Goal: Task Accomplishment & Management: Manage account settings

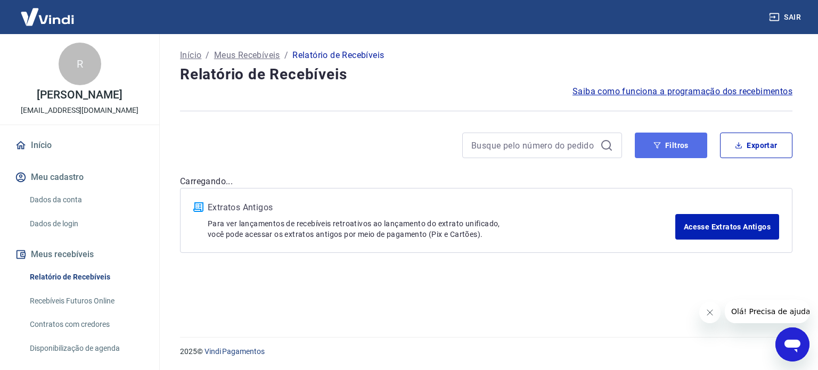
click at [670, 145] on button "Filtros" at bounding box center [671, 146] width 72 height 26
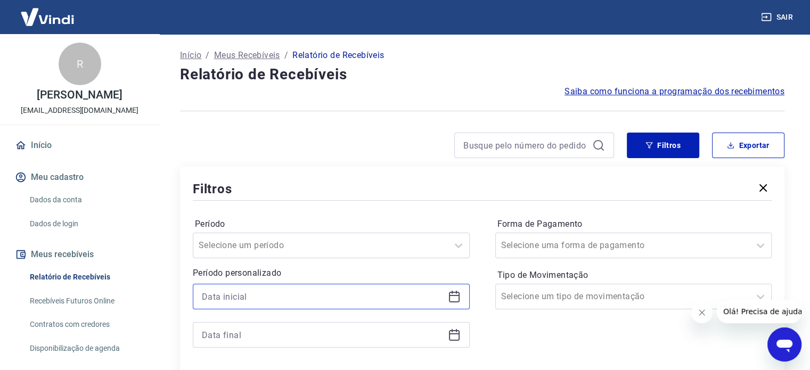
click at [307, 302] on input at bounding box center [323, 297] width 242 height 16
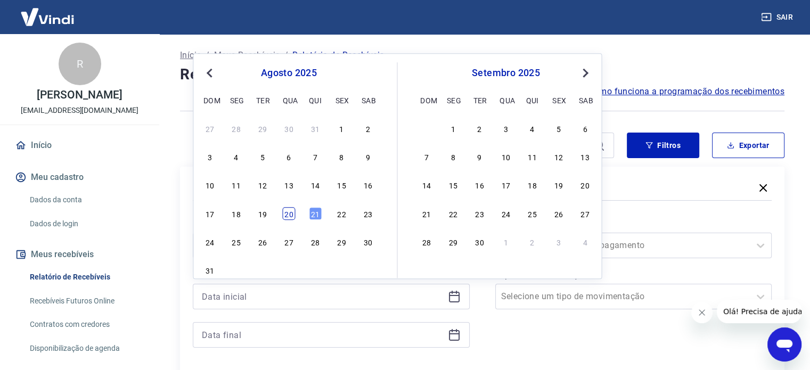
click at [288, 214] on div "20" at bounding box center [288, 213] width 13 height 13
type input "[DATE]"
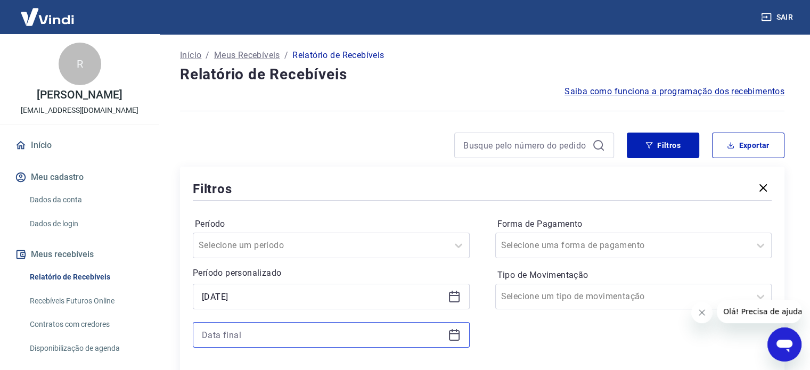
click at [258, 337] on input at bounding box center [323, 335] width 242 height 16
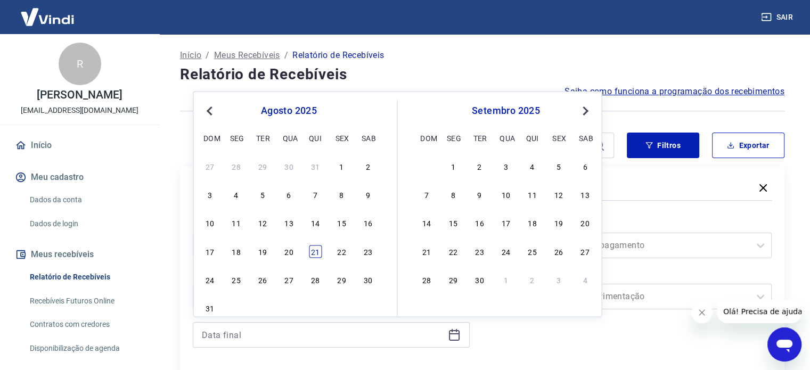
click at [309, 249] on div "21" at bounding box center [315, 251] width 13 height 13
type input "[DATE]"
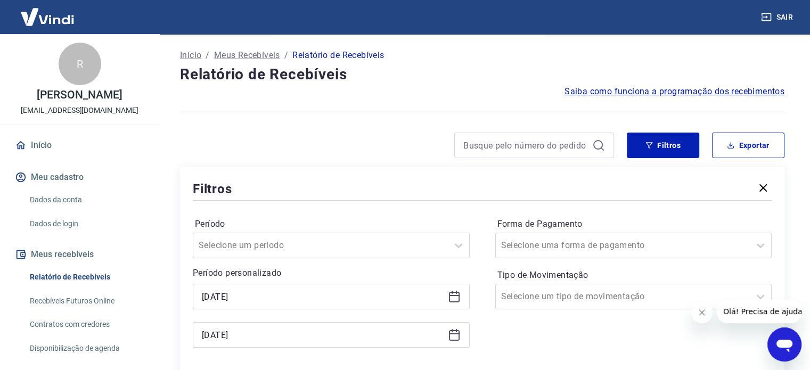
click at [700, 312] on icon "Fechar mensagem da empresa" at bounding box center [702, 312] width 9 height 9
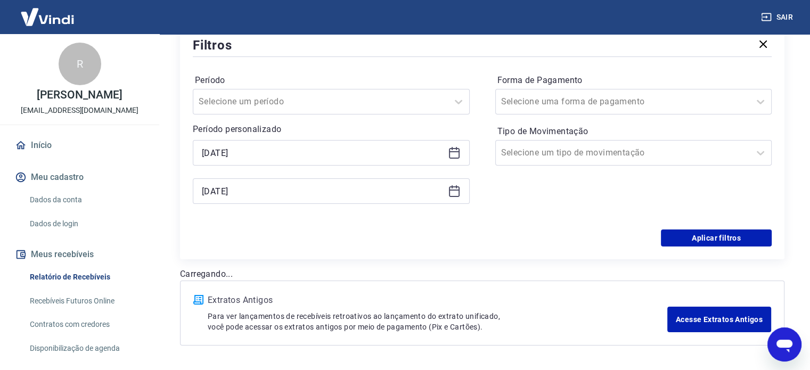
scroll to position [160, 0]
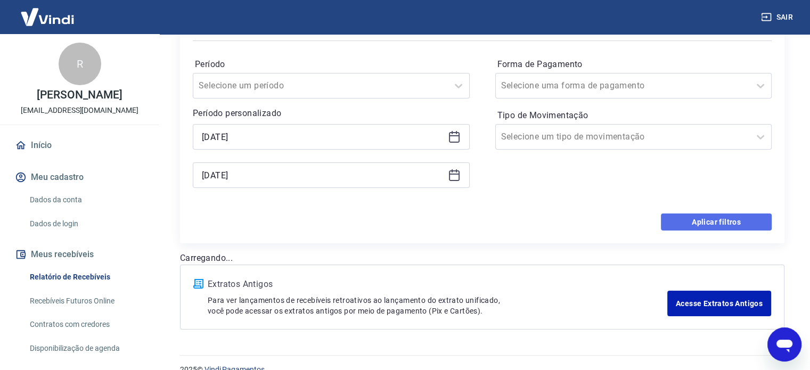
click at [686, 217] on button "Aplicar filtros" at bounding box center [716, 222] width 111 height 17
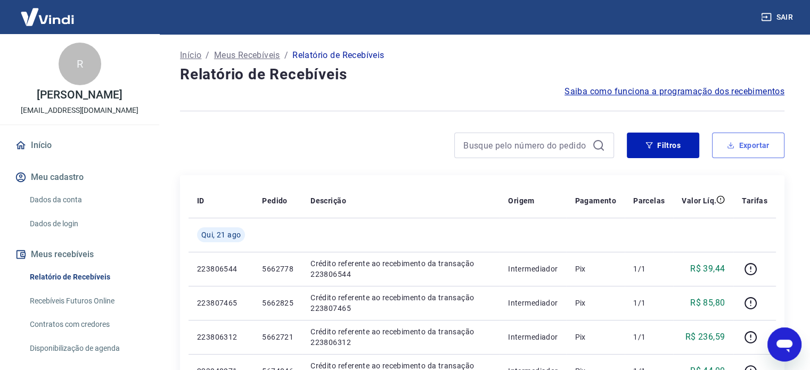
click at [748, 146] on button "Exportar" at bounding box center [748, 146] width 72 height 26
type input "[DATE]"
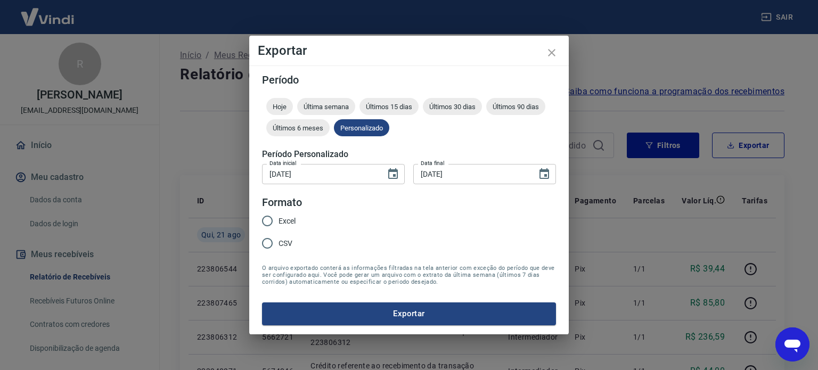
click at [282, 221] on span "Excel" at bounding box center [287, 221] width 17 height 11
click at [279, 221] on input "Excel" at bounding box center [267, 221] width 22 height 22
radio input "true"
click at [393, 316] on button "Exportar" at bounding box center [409, 314] width 294 height 22
